Goal: Information Seeking & Learning: Learn about a topic

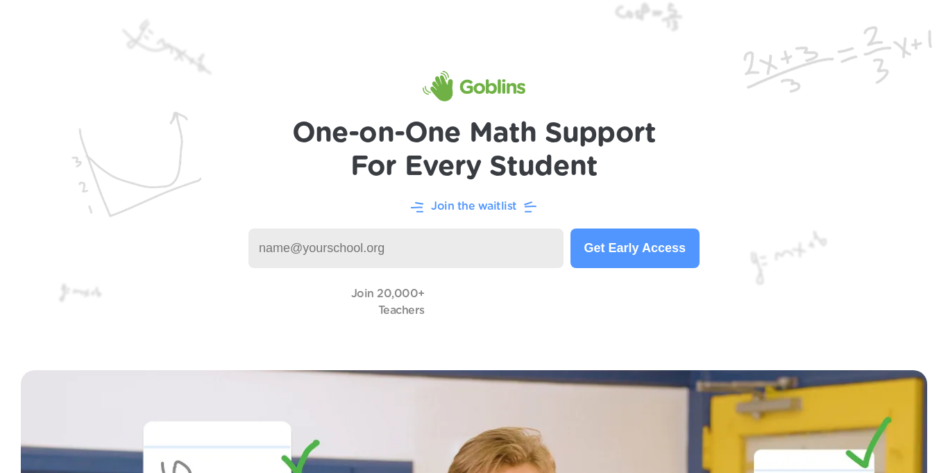
click at [525, 252] on input at bounding box center [405, 248] width 315 height 40
click at [631, 259] on button "Get Early Access" at bounding box center [634, 248] width 129 height 40
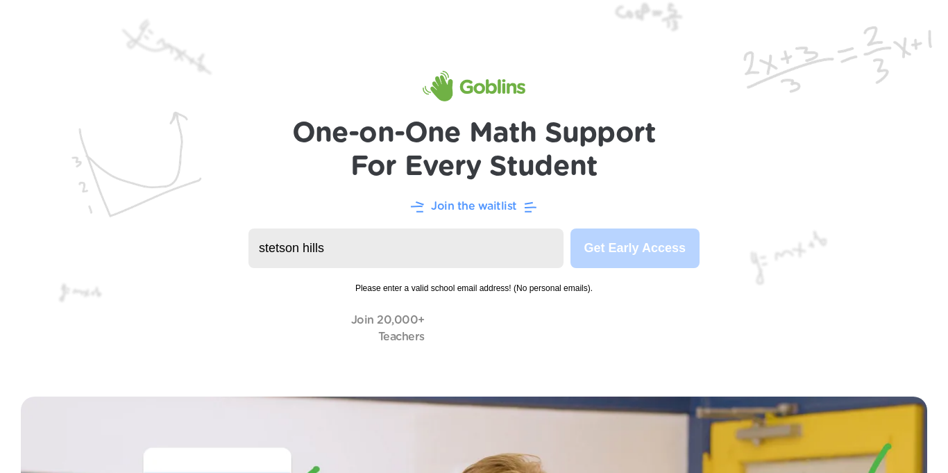
click at [509, 216] on img at bounding box center [474, 187] width 948 height 375
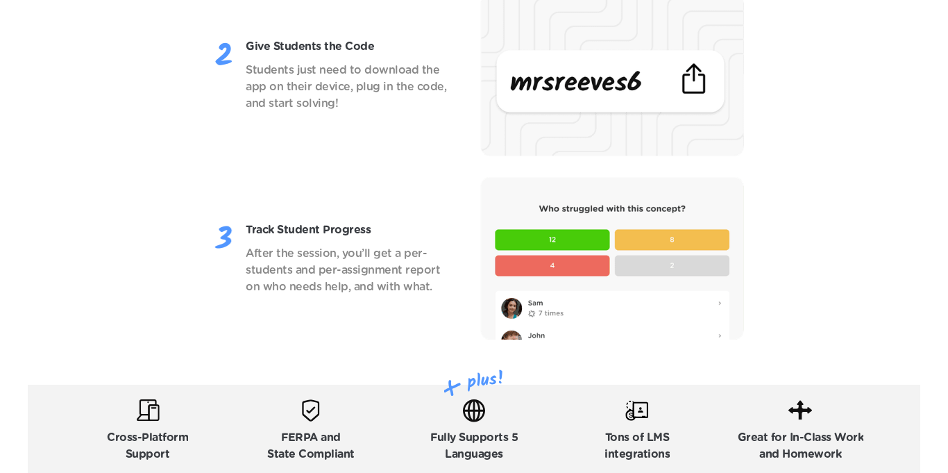
scroll to position [1903, 0]
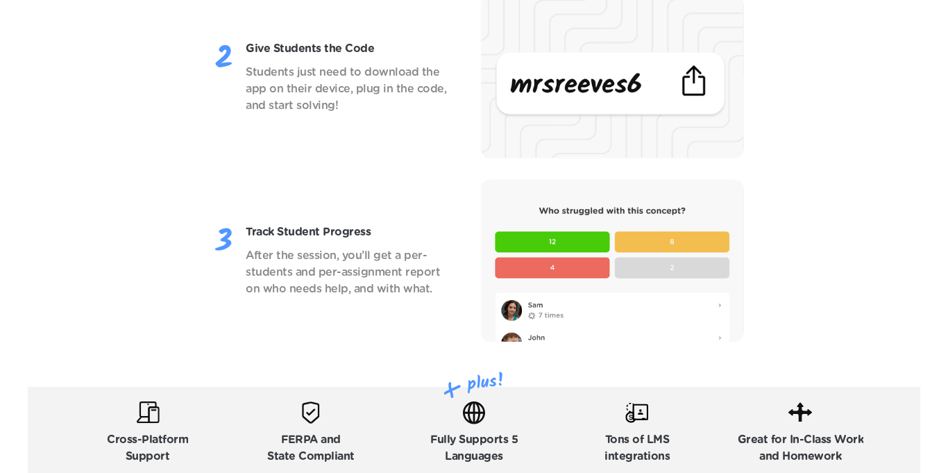
click at [694, 315] on img at bounding box center [612, 260] width 264 height 162
click at [703, 313] on img at bounding box center [612, 260] width 264 height 162
click at [354, 226] on p "Track Student Progress" at bounding box center [347, 231] width 203 height 17
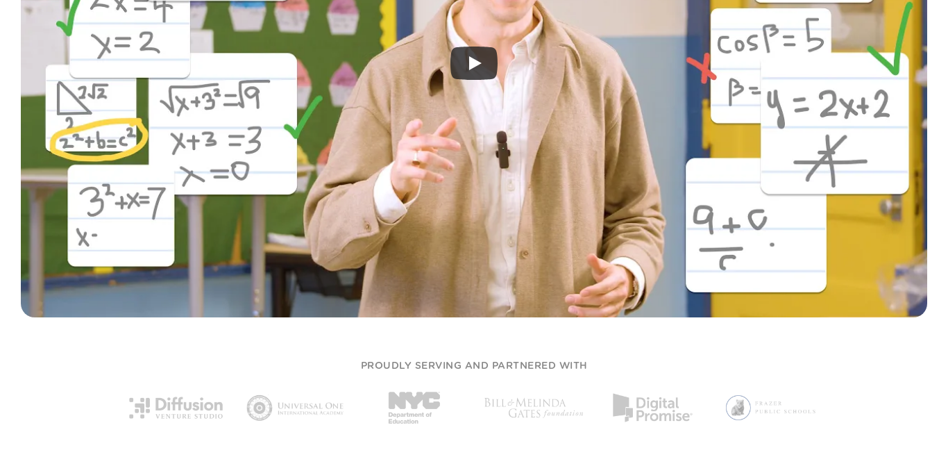
scroll to position [0, 0]
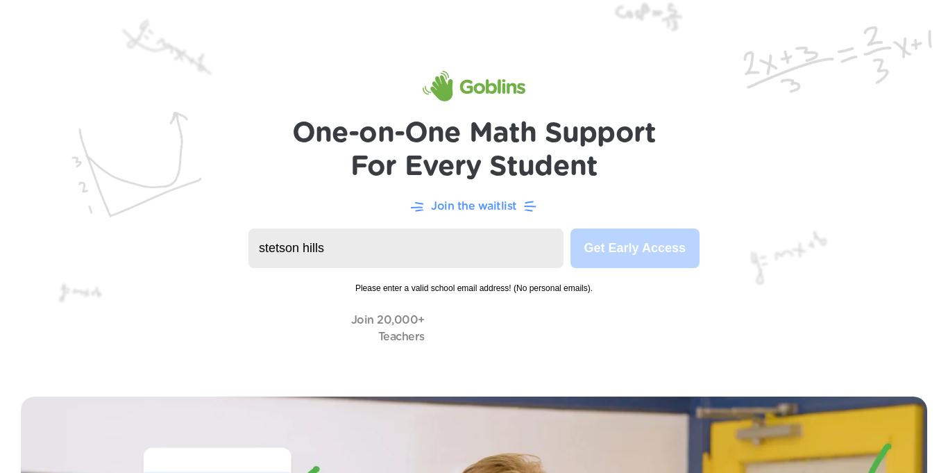
click at [521, 240] on input "stetson hills" at bounding box center [405, 248] width 315 height 40
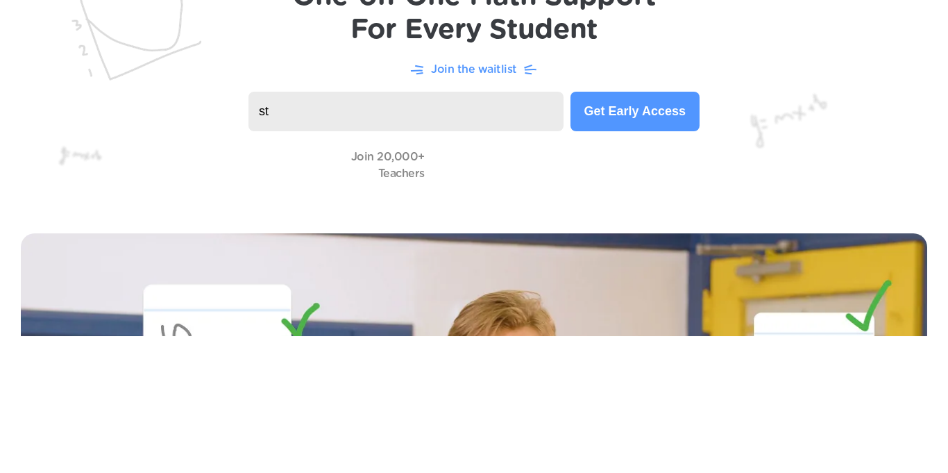
type input "s"
type input "stetson hills"
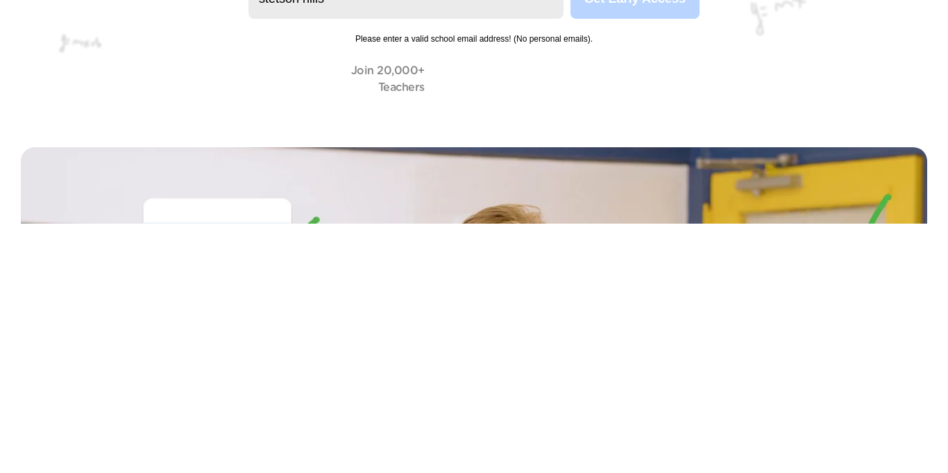
scroll to position [1, 0]
